Goal: Task Accomplishment & Management: Manage account settings

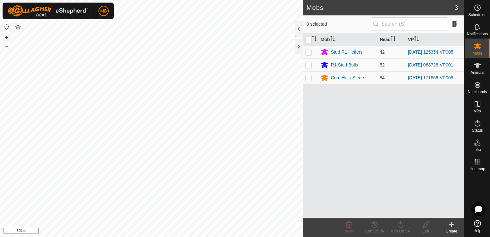
click at [6, 38] on button "+" at bounding box center [7, 38] width 8 height 8
click at [6, 37] on button "+" at bounding box center [7, 38] width 8 height 8
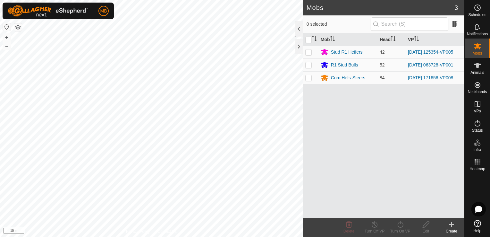
drag, startPoint x: 431, startPoint y: 143, endPoint x: 400, endPoint y: 153, distance: 32.4
click at [400, 153] on div "Mob Head VP Stud R1 Heifers 42 2025-08-22 125354-VP005 R1 Stud Bulls 52 2025-08…" at bounding box center [384, 125] width 162 height 184
click at [298, 29] on div at bounding box center [299, 28] width 8 height 15
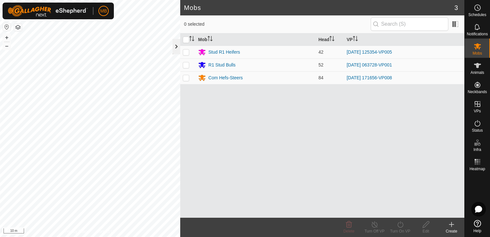
click at [178, 45] on div at bounding box center [177, 46] width 8 height 15
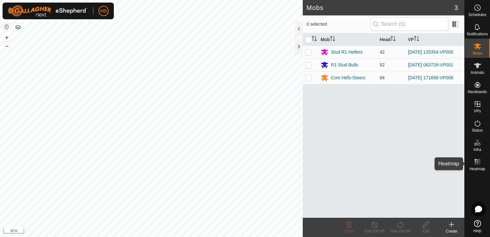
click at [480, 163] on rect at bounding box center [480, 164] width 2 height 2
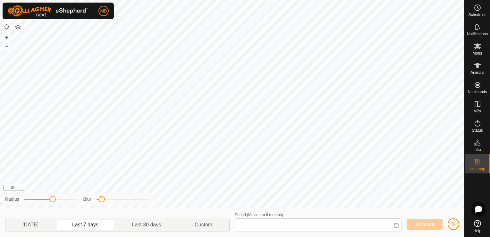
type input "19 Aug, 2025 - 25 Aug, 2025"
click at [479, 45] on icon at bounding box center [477, 46] width 7 height 6
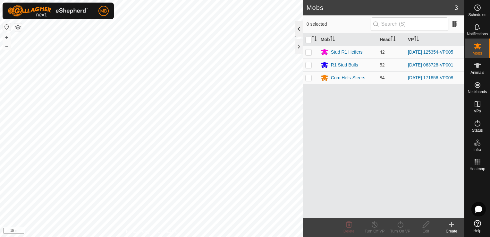
click at [298, 30] on div at bounding box center [299, 28] width 8 height 15
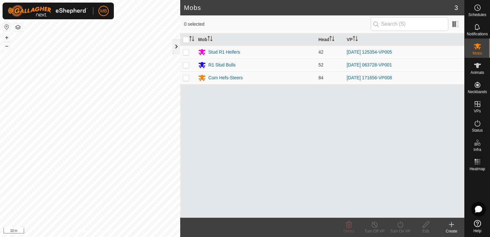
click at [178, 49] on div at bounding box center [177, 46] width 8 height 15
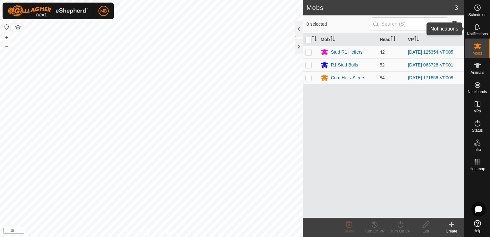
click at [474, 33] on span "Notifications" at bounding box center [477, 34] width 21 height 4
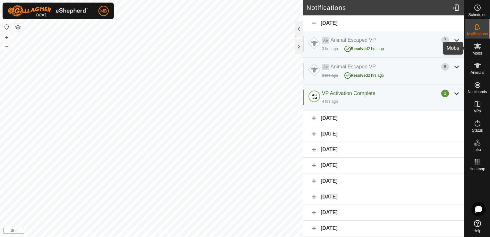
click at [477, 44] on icon at bounding box center [477, 46] width 7 height 6
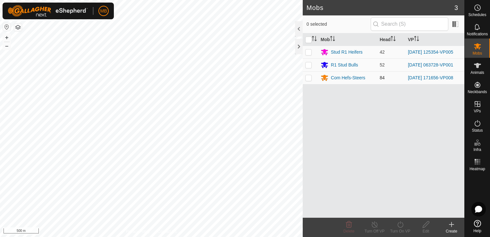
click at [306, 80] on p-checkbox at bounding box center [308, 77] width 6 height 5
checkbox input "true"
click at [335, 80] on div "Com Hefs-Steers" at bounding box center [348, 77] width 34 height 7
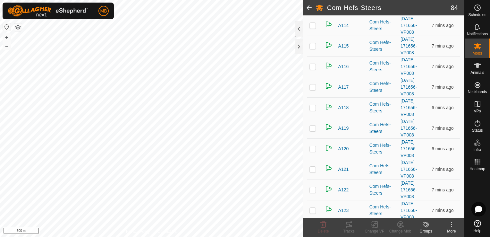
scroll to position [368, 0]
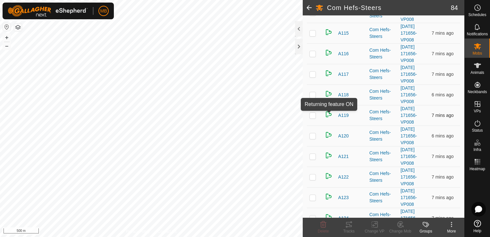
click at [327, 112] on img at bounding box center [329, 114] width 8 height 8
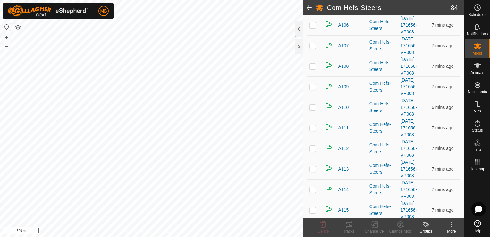
scroll to position [15, 0]
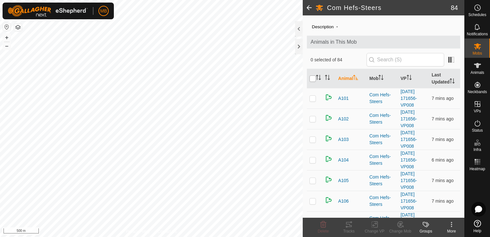
click at [312, 76] on input "checkbox" at bounding box center [313, 78] width 6 height 6
checkbox input "true"
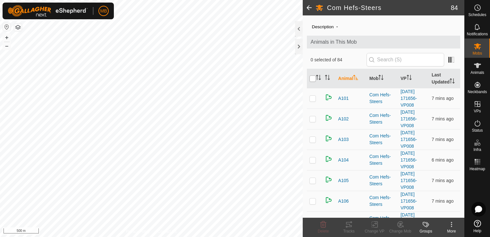
checkbox input "true"
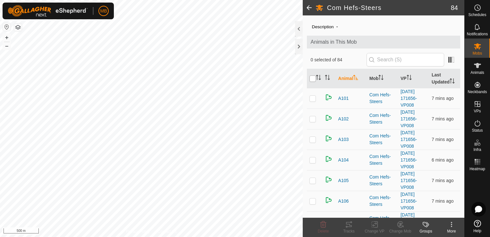
checkbox input "true"
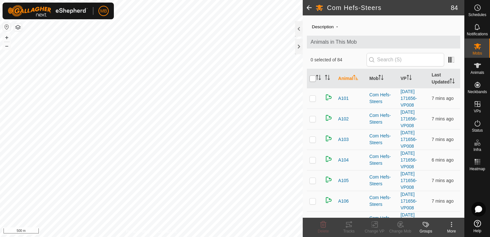
checkbox input "true"
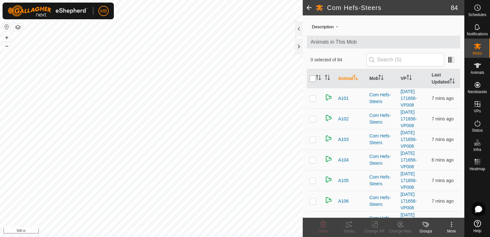
checkbox input "true"
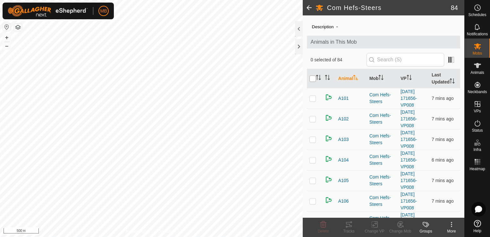
checkbox input "true"
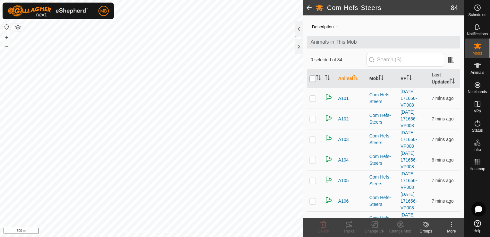
checkbox input "true"
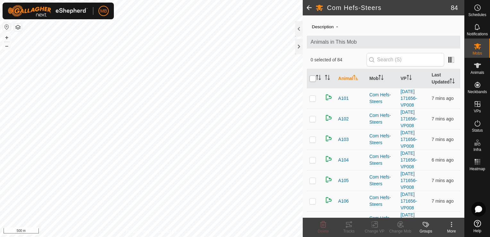
checkbox input "true"
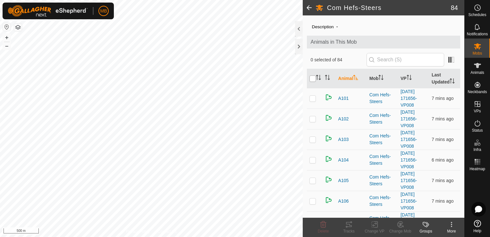
checkbox input "true"
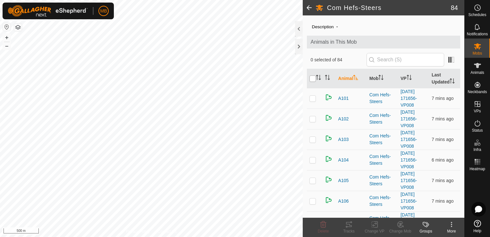
checkbox input "true"
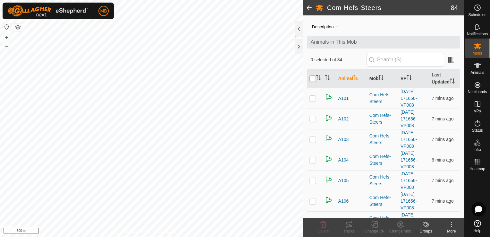
checkbox input "true"
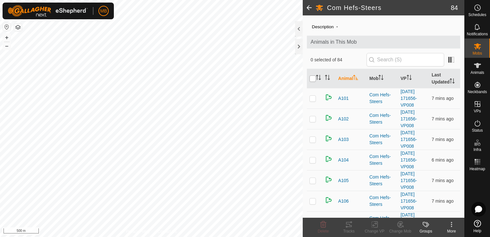
checkbox input "true"
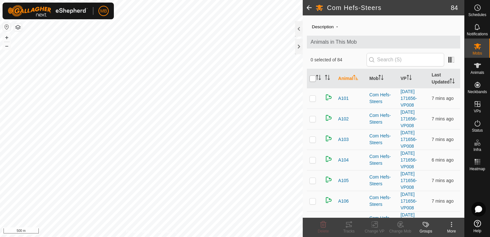
checkbox input "true"
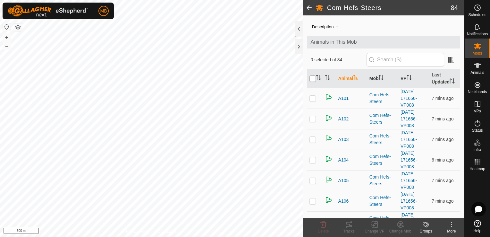
checkbox input "true"
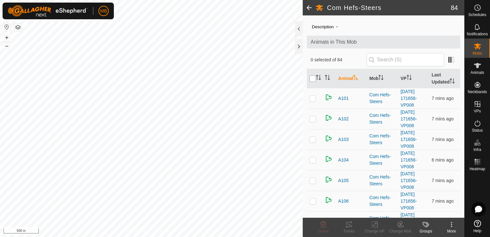
checkbox input "true"
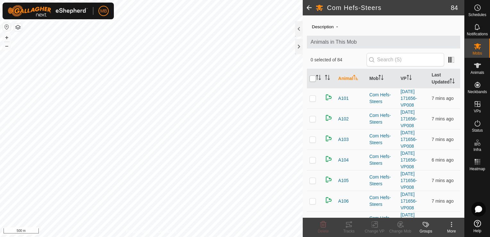
checkbox input "true"
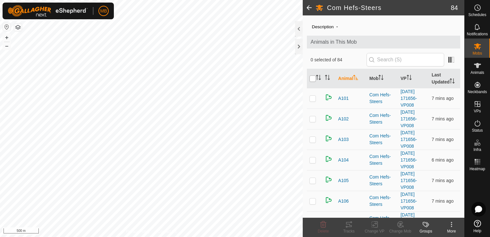
checkbox input "true"
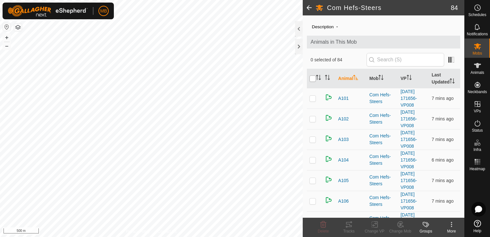
checkbox input "true"
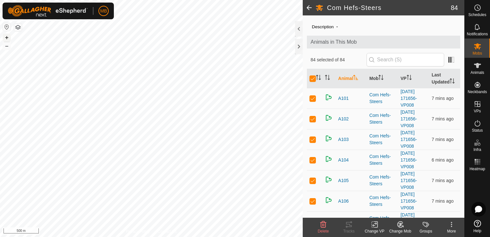
click at [8, 36] on button "+" at bounding box center [7, 38] width 8 height 8
click at [6, 35] on button "+" at bounding box center [7, 38] width 8 height 8
click at [346, 137] on div "Com Hefs-Steers 84 DETAILS Description - Animals in This Mob 84 selected of 84 …" at bounding box center [232, 118] width 464 height 237
